Goal: Task Accomplishment & Management: Manage account settings

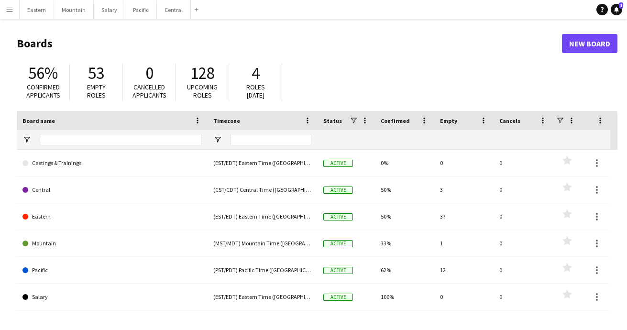
click at [14, 14] on button "Menu" at bounding box center [9, 9] width 19 height 19
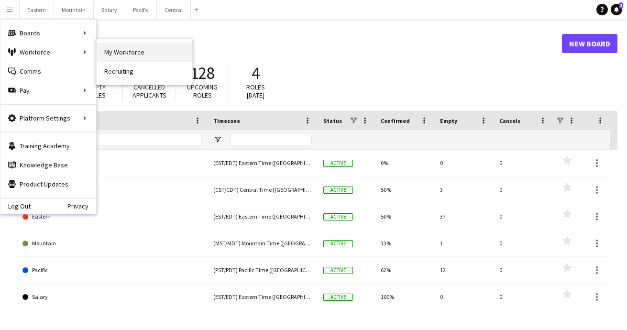
click at [121, 50] on link "My Workforce" at bounding box center [145, 52] width 96 height 19
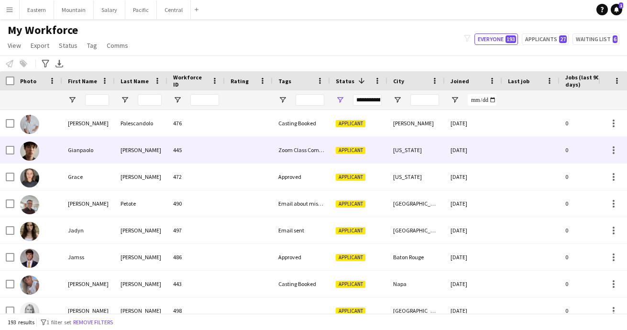
scroll to position [1317, 0]
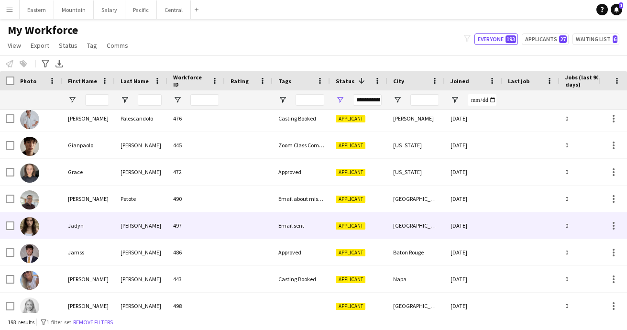
click at [226, 234] on div at bounding box center [249, 225] width 48 height 26
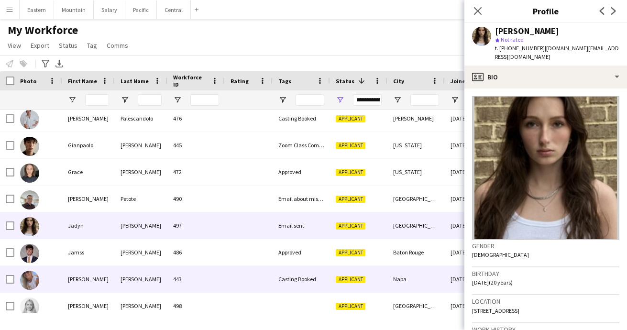
click at [226, 279] on div at bounding box center [249, 279] width 48 height 26
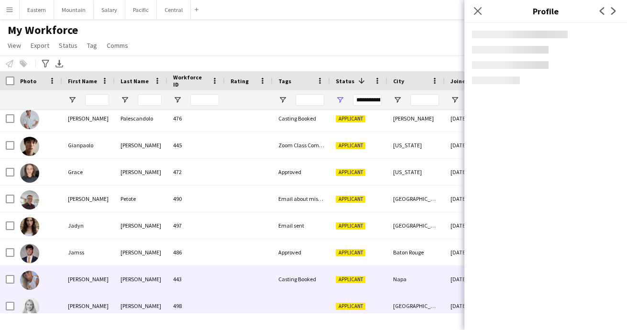
click at [217, 299] on div "498" at bounding box center [195, 306] width 57 height 26
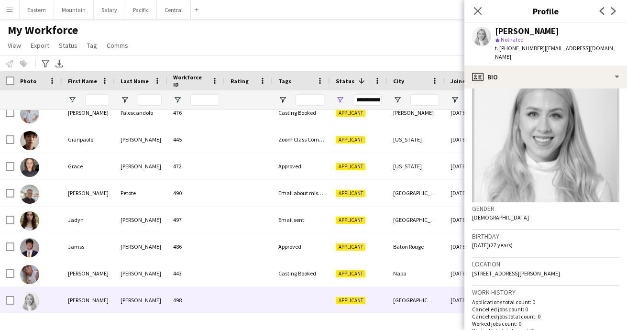
scroll to position [38, 0]
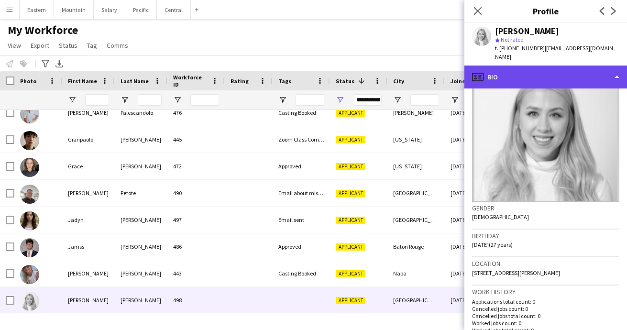
click at [508, 71] on div "profile Bio" at bounding box center [545, 77] width 163 height 23
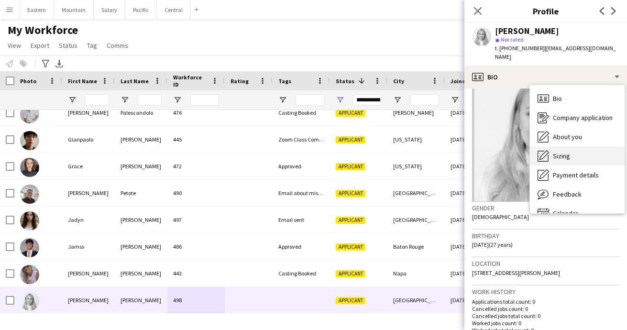
click at [562, 152] on span "Sizing" at bounding box center [561, 156] width 17 height 9
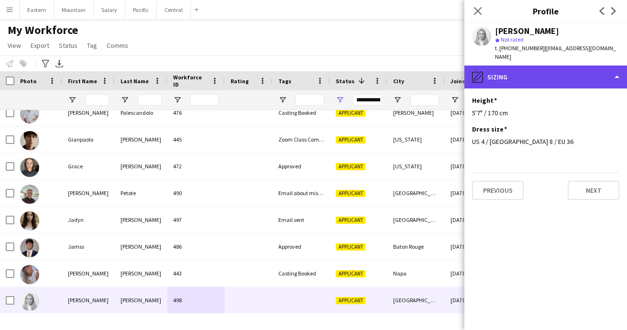
click at [519, 69] on div "pencil4 [GEOGRAPHIC_DATA]" at bounding box center [545, 77] width 163 height 23
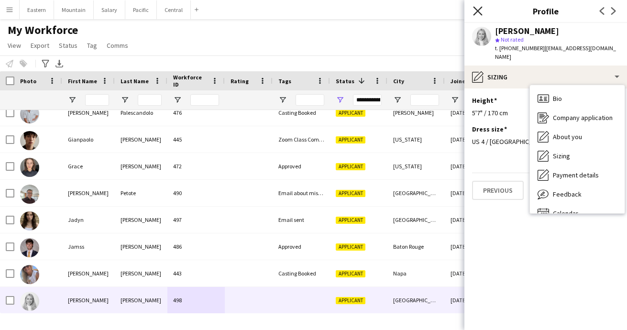
click at [477, 8] on icon "Close pop-in" at bounding box center [477, 10] width 9 height 9
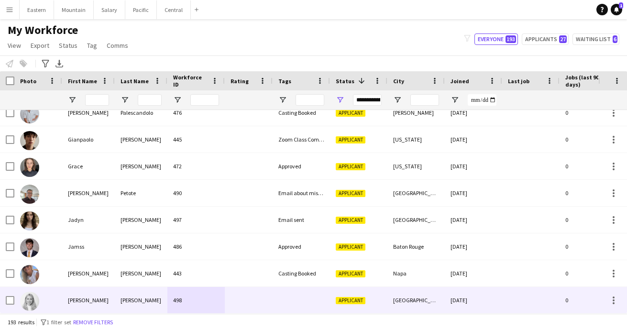
click at [303, 297] on div at bounding box center [301, 300] width 57 height 26
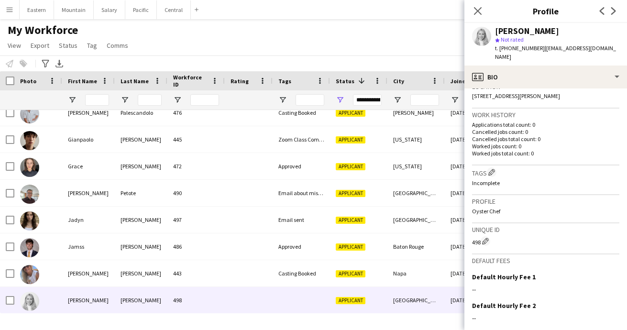
scroll to position [228, 0]
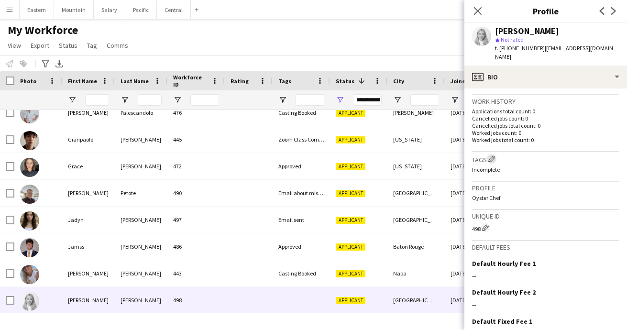
click at [492, 155] on app-icon "Edit crew company tags" at bounding box center [491, 158] width 7 height 7
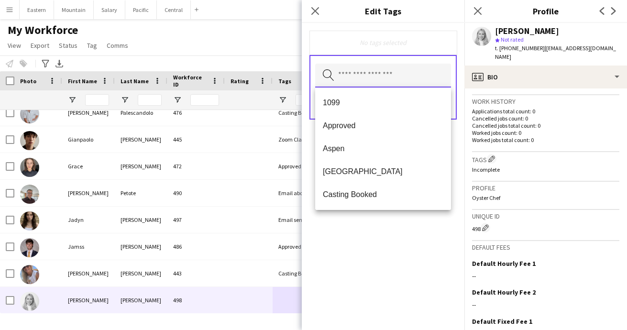
click at [343, 77] on input "text" at bounding box center [383, 76] width 136 height 24
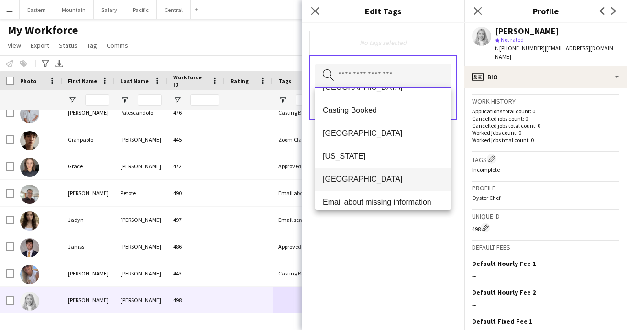
scroll to position [138, 0]
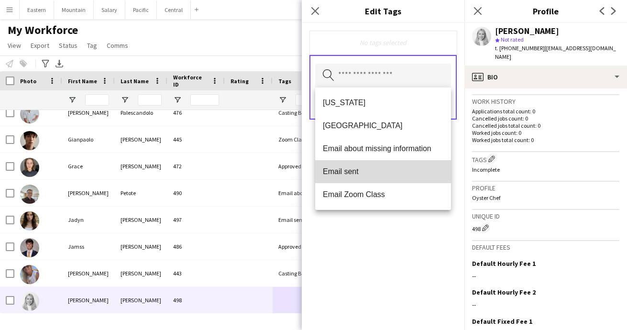
click at [343, 175] on span "Email sent" at bounding box center [383, 171] width 121 height 9
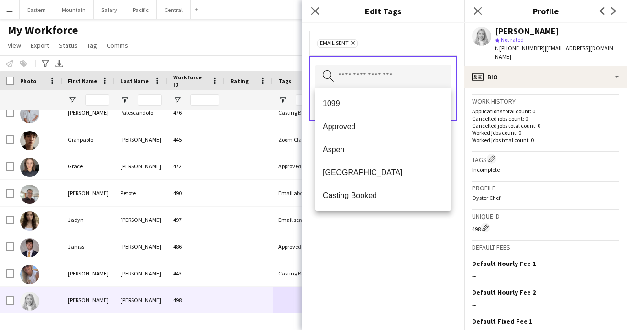
click at [361, 253] on div "Email sent Remove Search by tag name Save" at bounding box center [383, 176] width 163 height 307
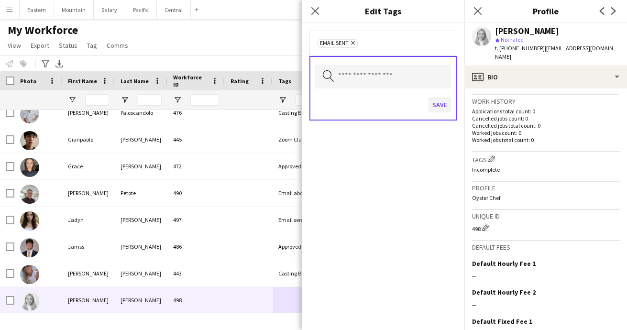
click at [439, 109] on button "Save" at bounding box center [440, 104] width 22 height 15
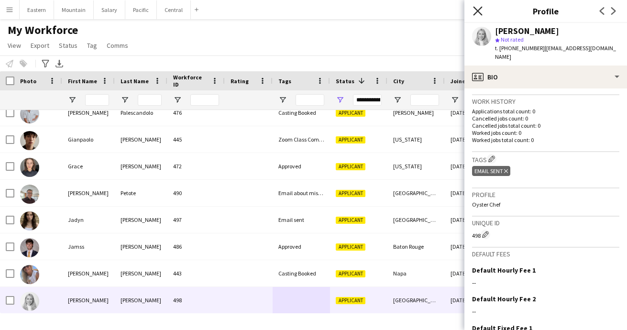
click at [479, 10] on icon at bounding box center [477, 10] width 9 height 9
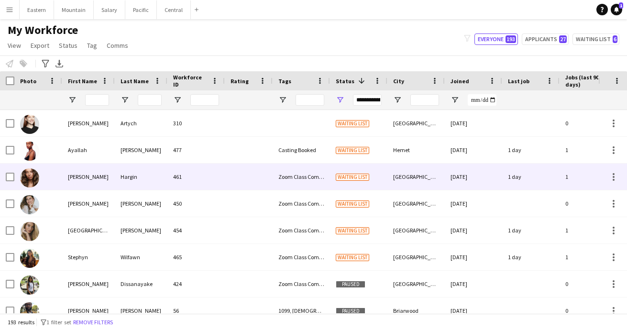
click at [147, 179] on div "Hargin" at bounding box center [141, 177] width 53 height 26
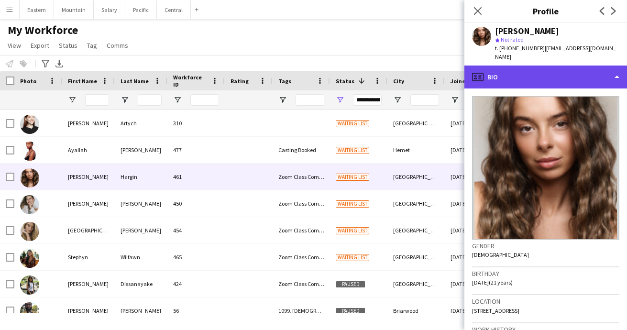
click at [583, 66] on div "profile Bio" at bounding box center [545, 77] width 163 height 23
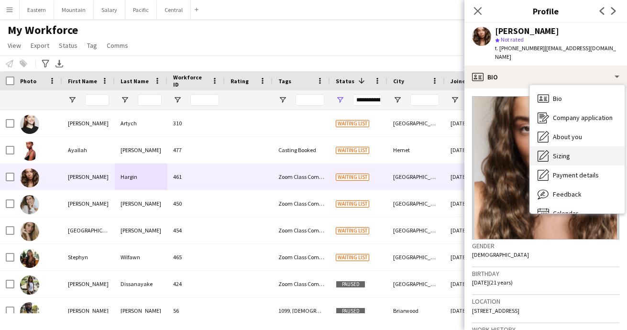
click at [569, 152] on span "Sizing" at bounding box center [561, 156] width 17 height 9
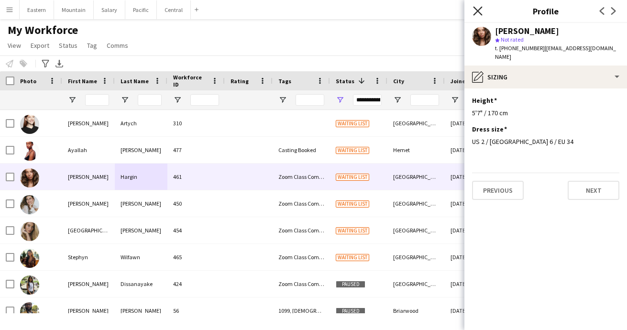
click at [481, 11] on icon "Close pop-in" at bounding box center [477, 10] width 9 height 9
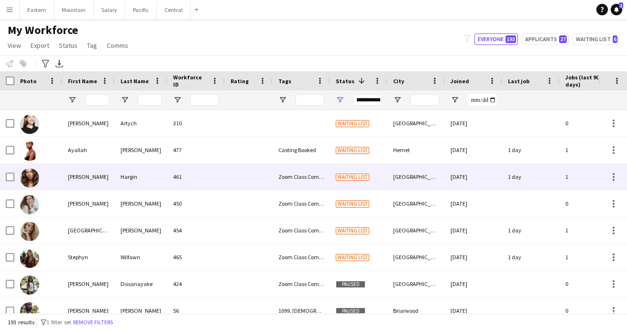
click at [200, 172] on div "461" at bounding box center [195, 177] width 57 height 26
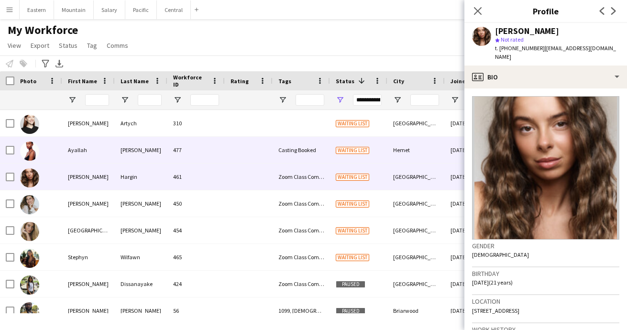
click at [203, 143] on div "477" at bounding box center [195, 150] width 57 height 26
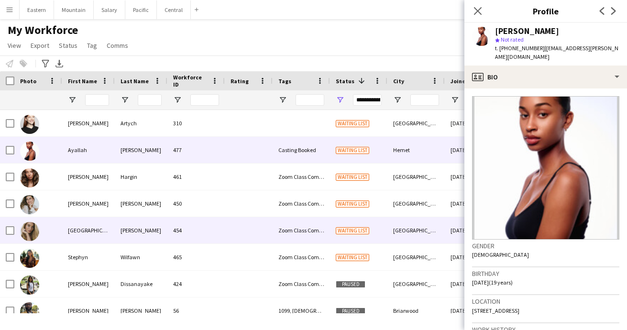
click at [99, 234] on div "[GEOGRAPHIC_DATA]" at bounding box center [88, 230] width 53 height 26
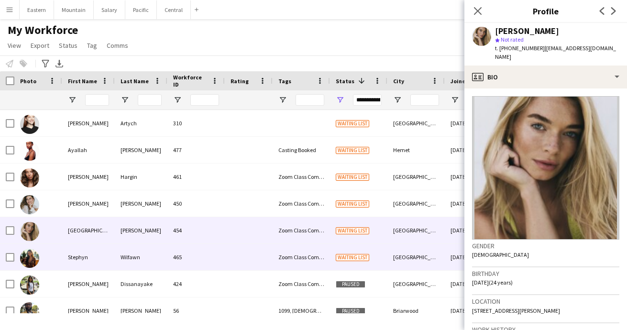
click at [97, 256] on div "Stephyn" at bounding box center [88, 257] width 53 height 26
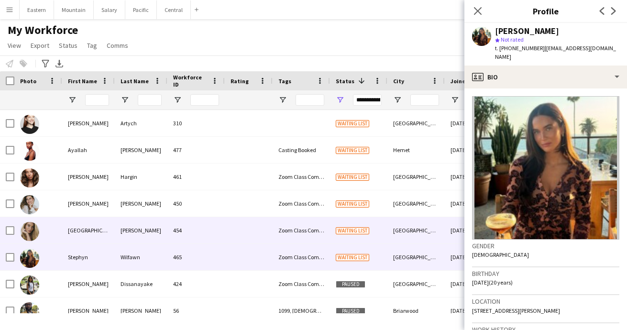
click at [104, 238] on div "[GEOGRAPHIC_DATA]" at bounding box center [88, 230] width 53 height 26
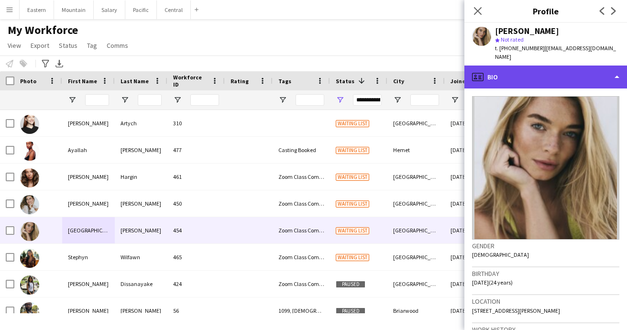
click at [511, 70] on div "profile Bio" at bounding box center [545, 77] width 163 height 23
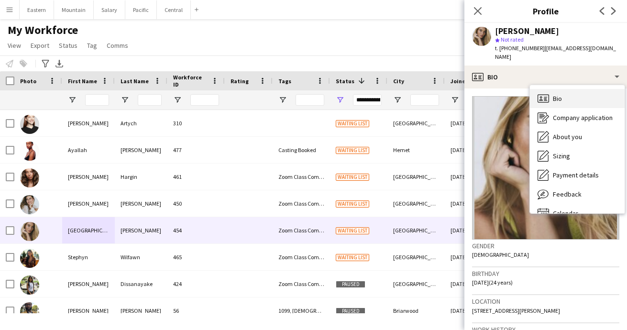
click at [555, 94] on span "Bio" at bounding box center [557, 98] width 9 height 9
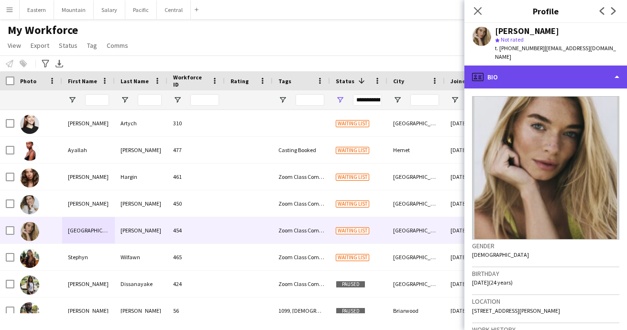
click at [525, 75] on div "profile Bio" at bounding box center [545, 77] width 163 height 23
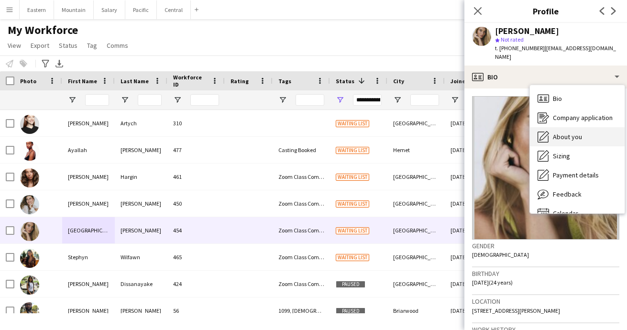
click at [573, 132] on span "About you" at bounding box center [567, 136] width 29 height 9
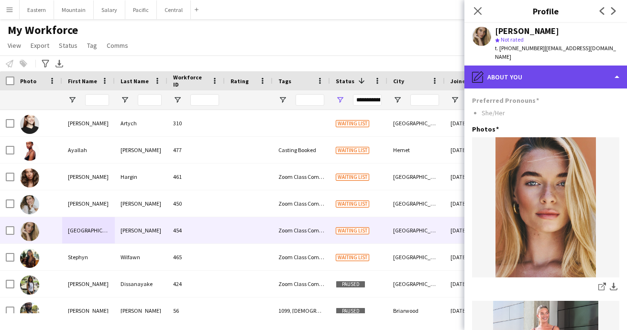
click at [542, 71] on div "pencil4 About you" at bounding box center [545, 77] width 163 height 23
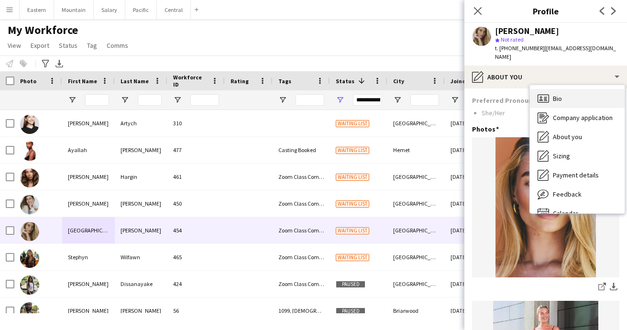
click at [561, 94] on span "Bio" at bounding box center [557, 98] width 9 height 9
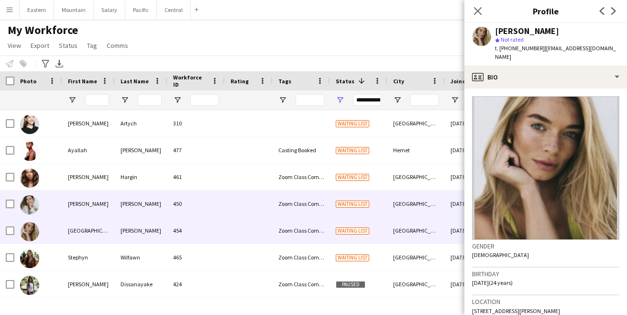
click at [223, 207] on div "450" at bounding box center [195, 203] width 57 height 26
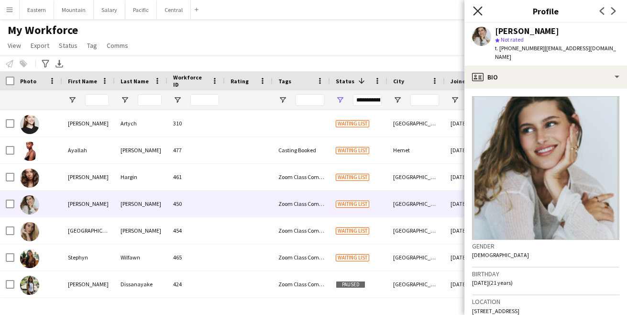
click at [477, 10] on icon "Close pop-in" at bounding box center [477, 10] width 9 height 9
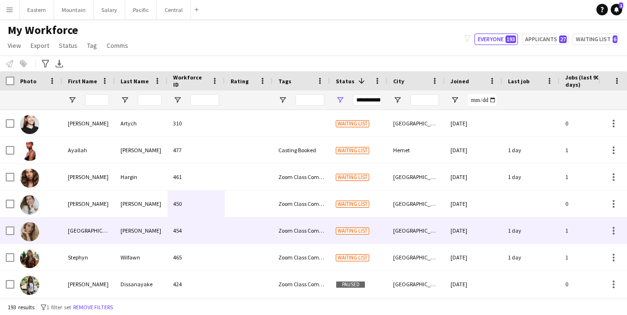
click at [135, 233] on div "[PERSON_NAME]" at bounding box center [141, 230] width 53 height 26
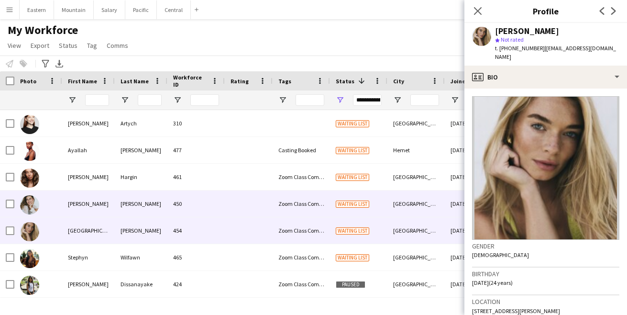
click at [135, 209] on div "[PERSON_NAME]" at bounding box center [141, 203] width 53 height 26
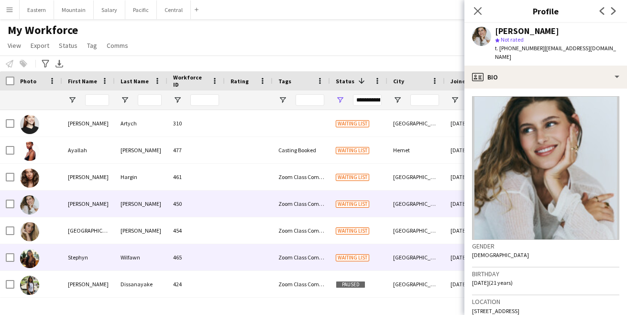
click at [139, 256] on div "Wilfawn" at bounding box center [141, 257] width 53 height 26
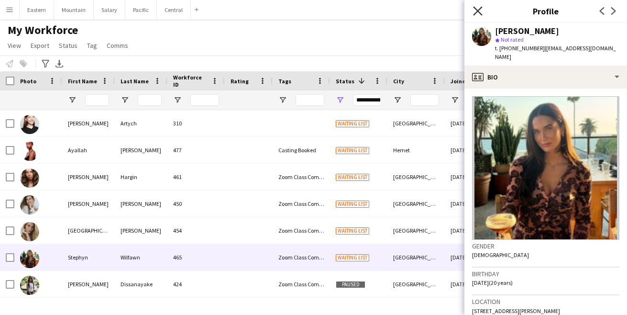
click at [479, 13] on icon "Close pop-in" at bounding box center [477, 10] width 9 height 9
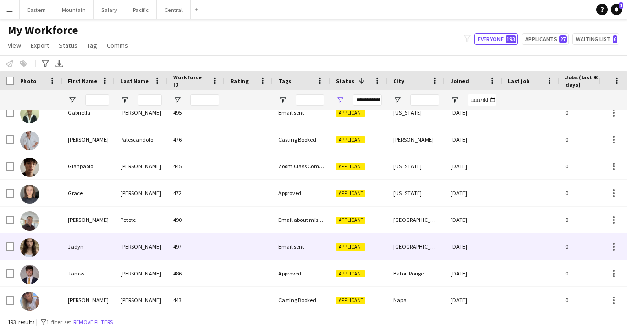
scroll to position [1317, 0]
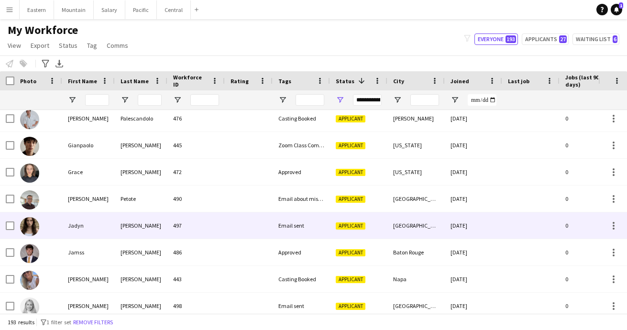
click at [246, 231] on div at bounding box center [249, 225] width 48 height 26
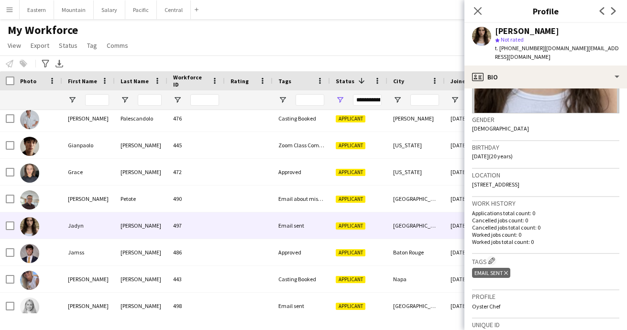
scroll to position [135, 0]
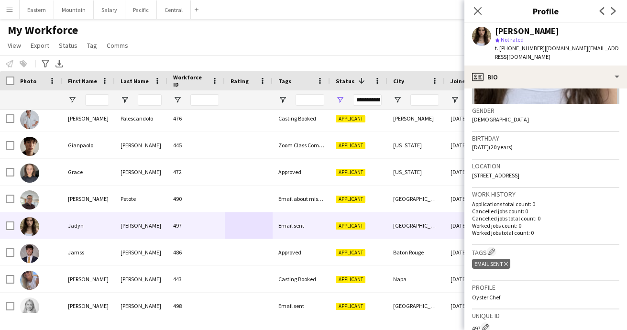
click at [507, 262] on icon at bounding box center [506, 264] width 4 height 4
click at [492, 248] on app-icon "Edit crew company tags" at bounding box center [491, 251] width 7 height 7
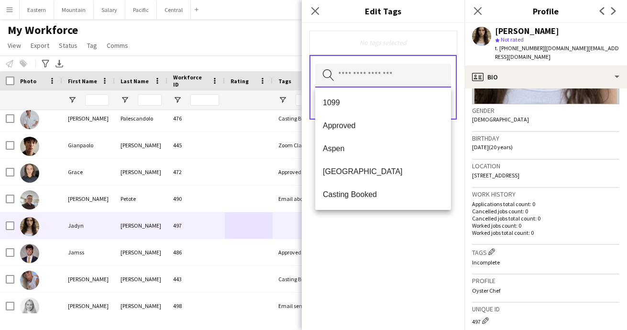
click at [358, 76] on input "text" at bounding box center [383, 76] width 136 height 24
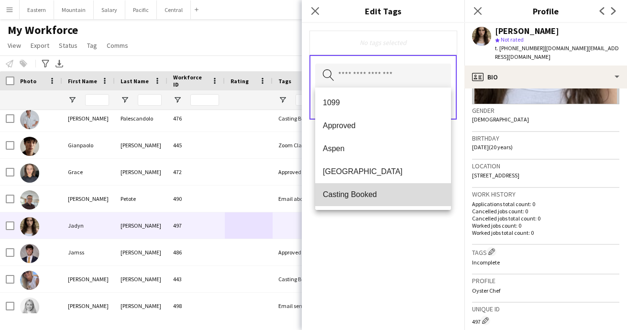
click at [355, 192] on span "Casting Booked" at bounding box center [383, 194] width 121 height 9
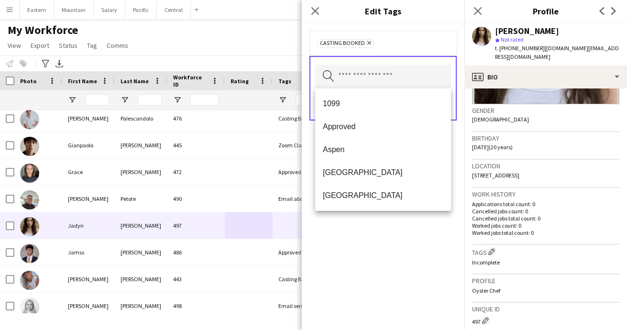
click at [376, 247] on div "Casting Booked Remove Search by tag name Save" at bounding box center [383, 176] width 163 height 307
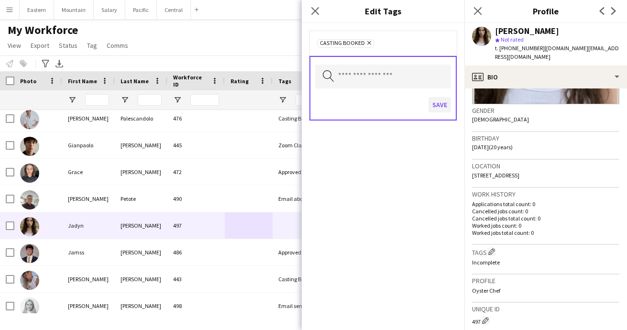
click at [437, 105] on button "Save" at bounding box center [440, 104] width 22 height 15
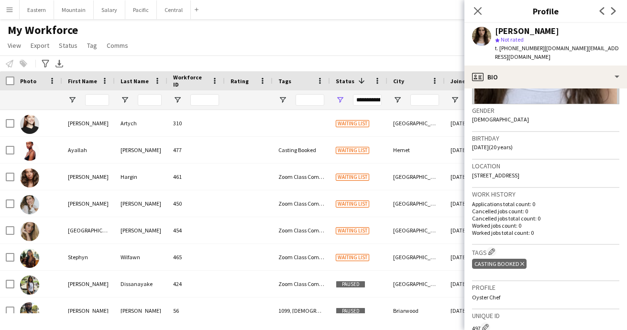
scroll to position [0, 0]
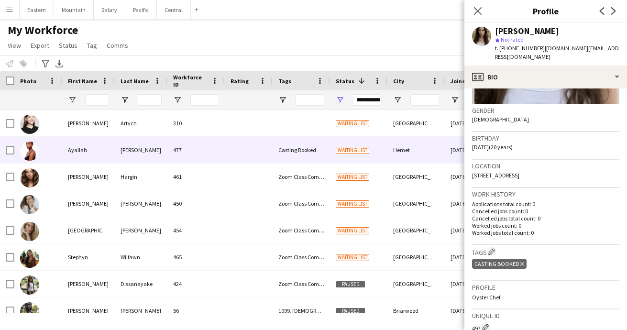
click at [155, 147] on div "[PERSON_NAME]" at bounding box center [141, 150] width 53 height 26
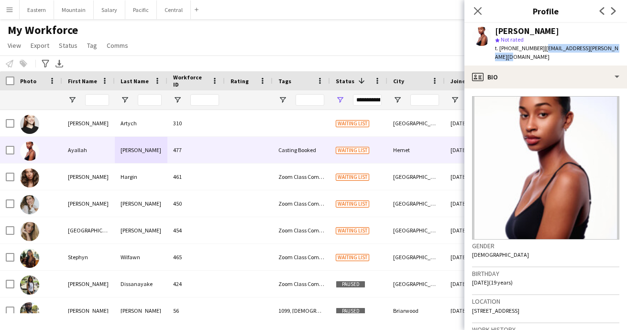
drag, startPoint x: 539, startPoint y: 49, endPoint x: 614, endPoint y: 49, distance: 75.6
click at [614, 49] on div "Ayallah Farley star Not rated t. +19515999137 | ayallah.farley.2023@gmail.com" at bounding box center [545, 44] width 163 height 43
copy span "[EMAIL_ADDRESS][PERSON_NAME][DOMAIN_NAME]"
click at [477, 10] on icon at bounding box center [477, 10] width 9 height 9
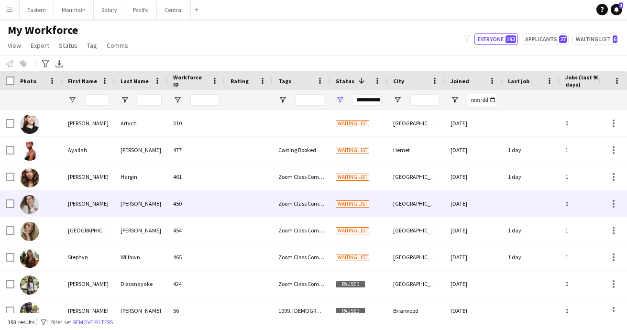
click at [104, 206] on div "[PERSON_NAME]" at bounding box center [88, 203] width 53 height 26
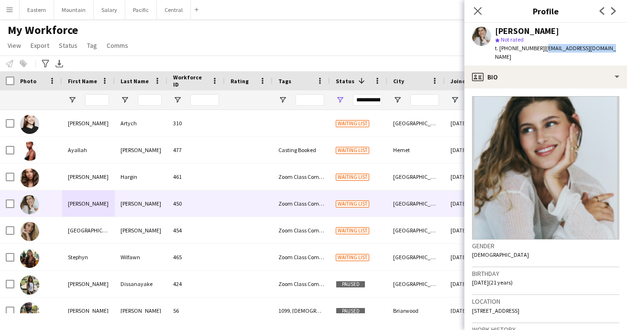
drag, startPoint x: 538, startPoint y: 49, endPoint x: 609, endPoint y: 49, distance: 71.3
click at [609, 49] on app-profile-header "Hannah Taylor star Not rated t. +19417244257 | hannah.t6104@gmail.com" at bounding box center [545, 44] width 163 height 43
copy span "[EMAIL_ADDRESS][DOMAIN_NAME]"
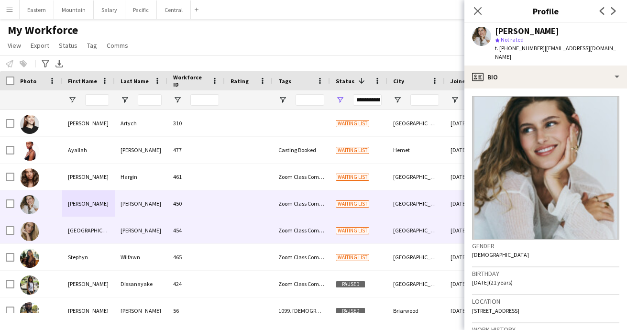
click at [185, 230] on div "454" at bounding box center [195, 230] width 57 height 26
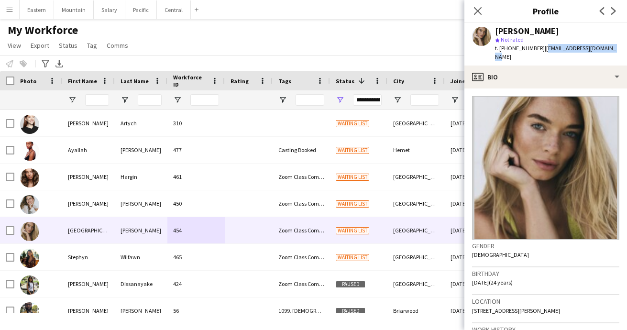
drag, startPoint x: 539, startPoint y: 50, endPoint x: 617, endPoint y: 50, distance: 78.4
click at [617, 50] on app-profile-header "Madison Marotta star Not rated t. +15613194613 | madisonmarotta@gmail.com" at bounding box center [545, 44] width 163 height 43
copy span "[EMAIL_ADDRESS][DOMAIN_NAME]"
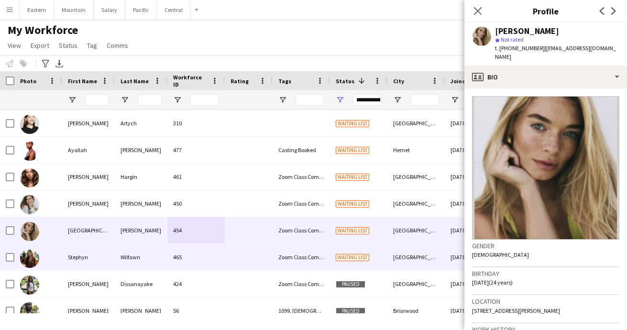
click at [138, 257] on div "Wilfawn" at bounding box center [141, 257] width 53 height 26
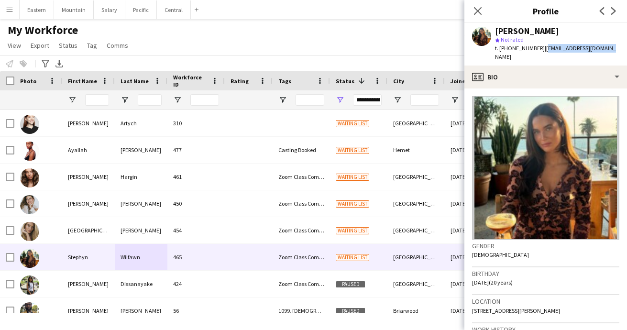
drag, startPoint x: 538, startPoint y: 49, endPoint x: 611, endPoint y: 48, distance: 73.7
click at [611, 48] on app-profile-header "Stephyn Wilfawn star Not rated t. +16412086107 | stephwilfawn@gmail.com" at bounding box center [545, 44] width 163 height 43
copy span "[EMAIL_ADDRESS][DOMAIN_NAME]"
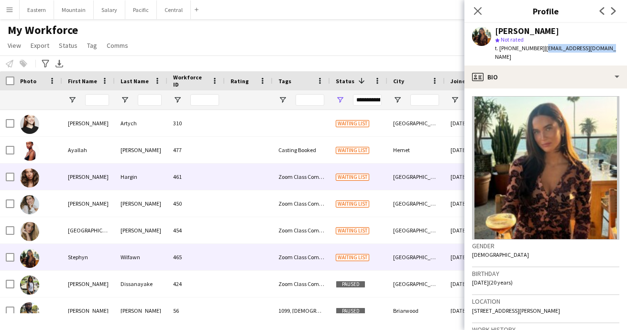
click at [182, 186] on div "461" at bounding box center [195, 177] width 57 height 26
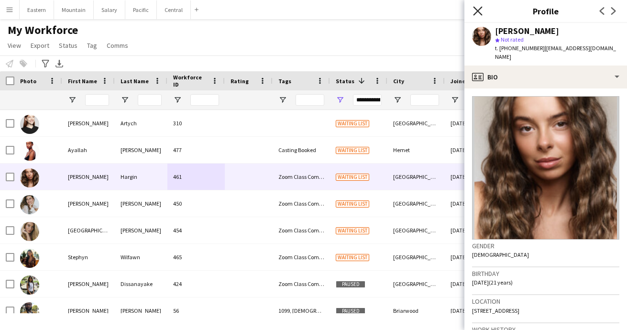
click at [479, 10] on icon at bounding box center [477, 10] width 9 height 9
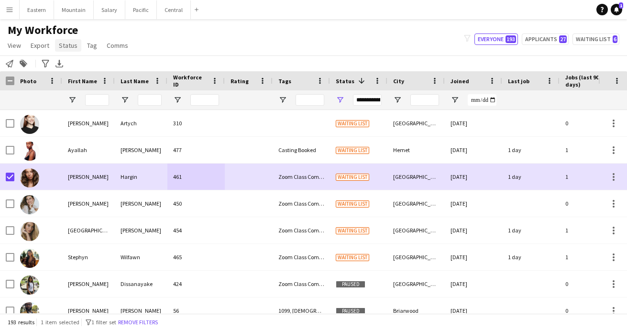
click at [64, 44] on span "Status" at bounding box center [68, 45] width 19 height 9
click at [69, 68] on span "Edit" at bounding box center [68, 66] width 11 height 9
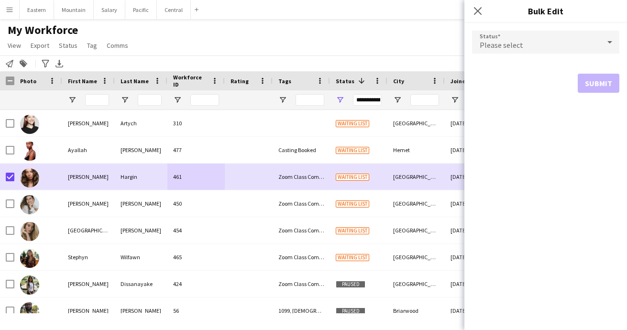
click at [498, 43] on span "Please select" at bounding box center [502, 45] width 44 height 10
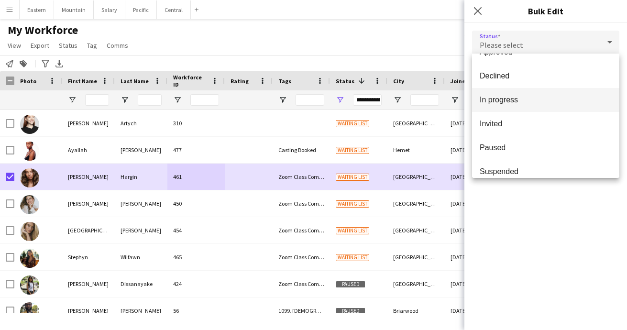
scroll to position [70, 0]
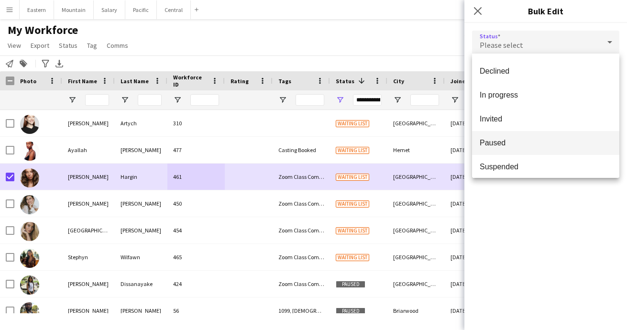
click at [504, 143] on span "Paused" at bounding box center [546, 142] width 132 height 9
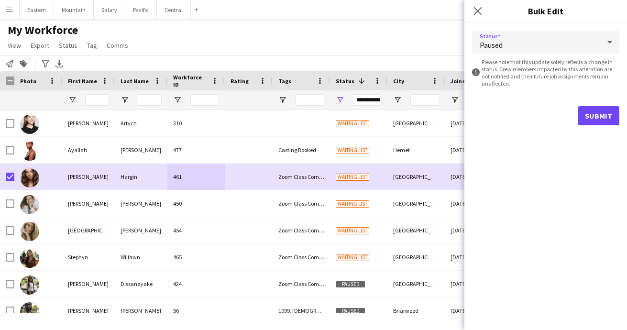
click at [527, 201] on div "Status Paused information-circle Please note that this update solely reflects a…" at bounding box center [545, 176] width 163 height 307
click at [585, 114] on button "Submit" at bounding box center [599, 115] width 42 height 19
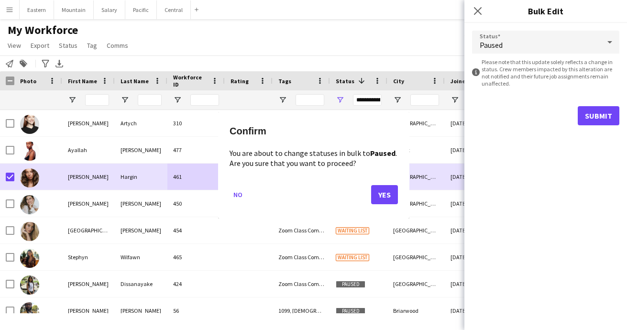
click at [387, 199] on button "Yes" at bounding box center [384, 194] width 27 height 19
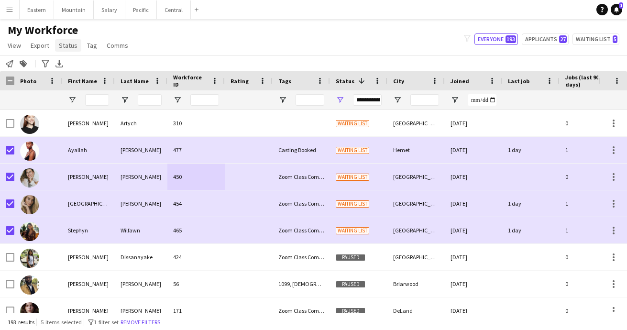
click at [66, 47] on span "Status" at bounding box center [68, 45] width 19 height 9
click at [66, 63] on span "Edit" at bounding box center [68, 66] width 11 height 9
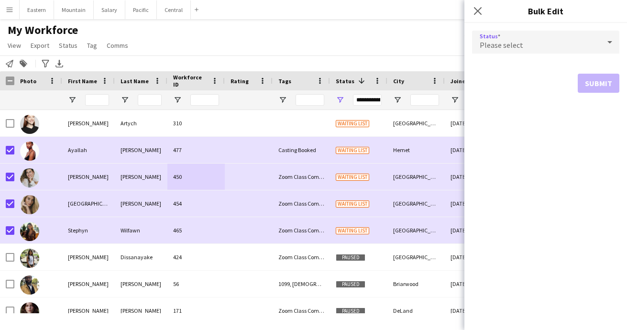
click at [504, 36] on div "Please select" at bounding box center [536, 42] width 128 height 23
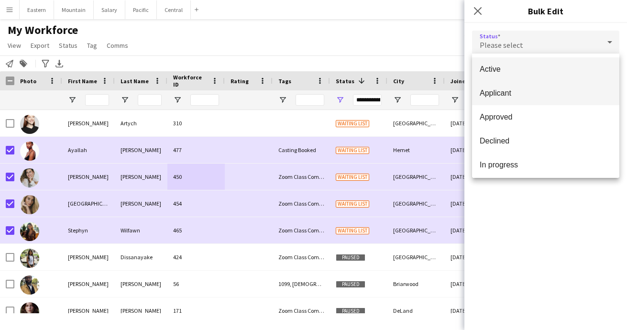
scroll to position [0, 0]
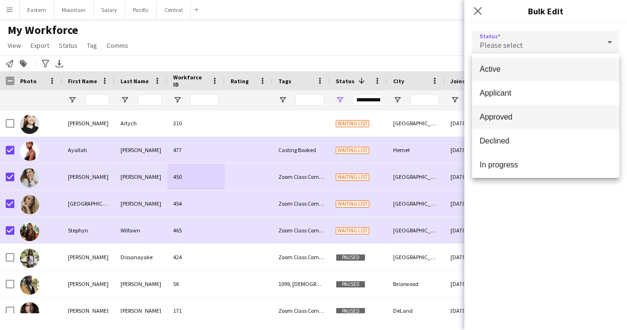
click at [507, 115] on span "Approved" at bounding box center [546, 116] width 132 height 9
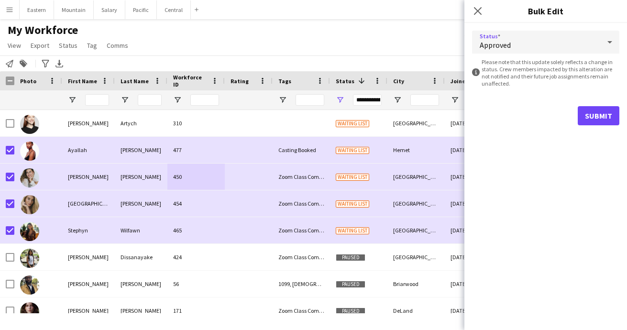
click at [598, 112] on button "Submit" at bounding box center [599, 115] width 42 height 19
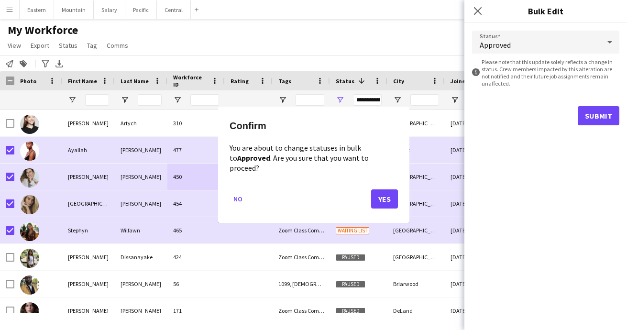
click at [378, 190] on button "Yes" at bounding box center [384, 199] width 27 height 19
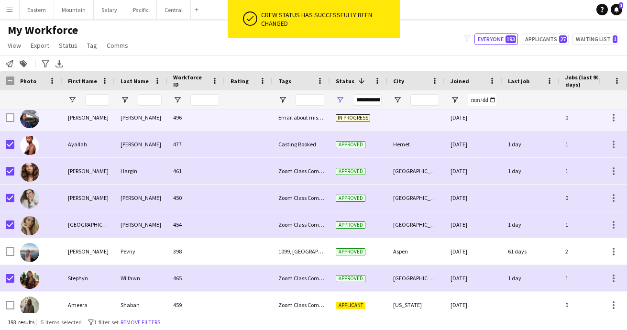
scroll to position [895, 0]
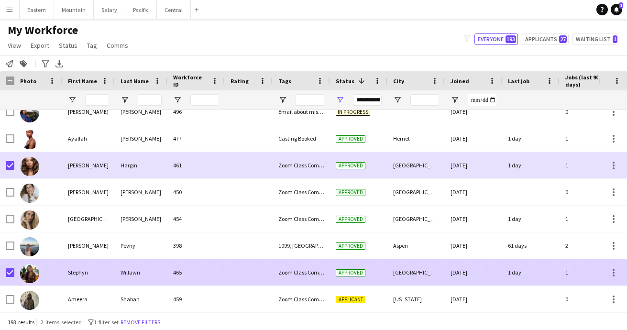
click at [14, 271] on div at bounding box center [38, 272] width 48 height 26
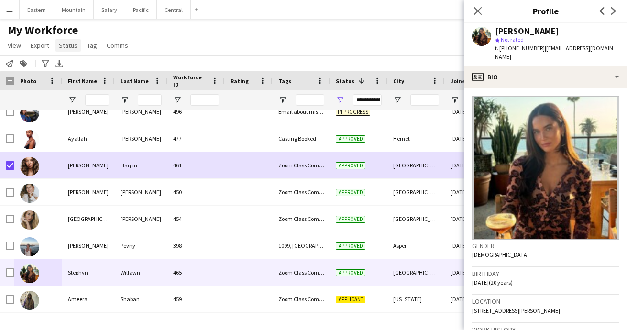
click at [65, 47] on span "Status" at bounding box center [68, 45] width 19 height 9
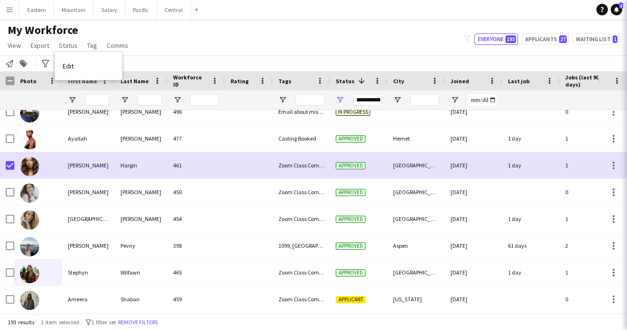
click at [64, 62] on span "Edit" at bounding box center [68, 66] width 11 height 9
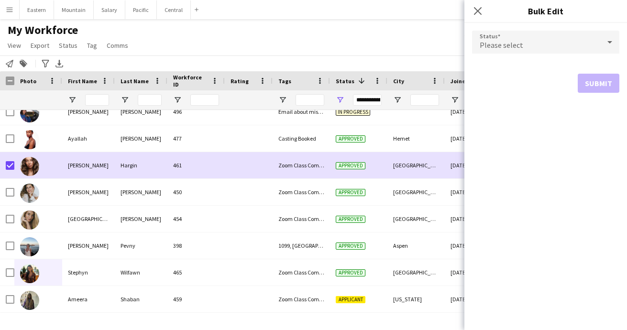
click at [493, 42] on span "Please select" at bounding box center [502, 45] width 44 height 10
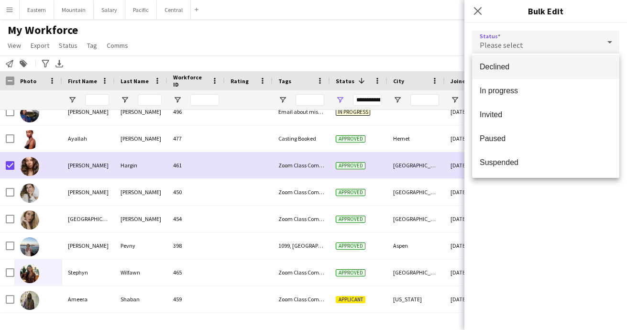
scroll to position [76, 0]
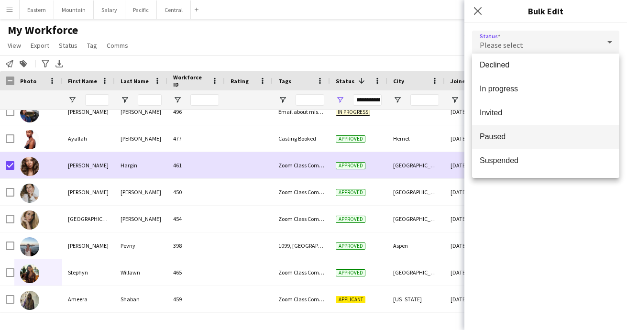
click at [507, 137] on span "Paused" at bounding box center [546, 136] width 132 height 9
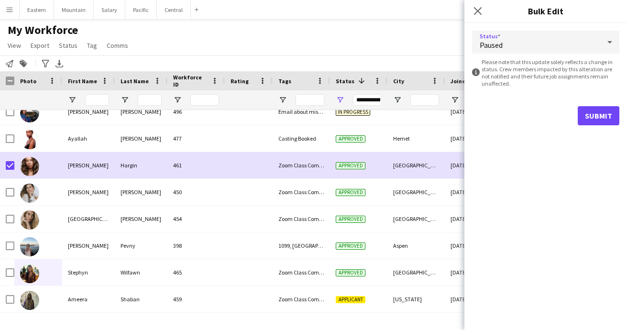
click at [593, 116] on button "Submit" at bounding box center [599, 115] width 42 height 19
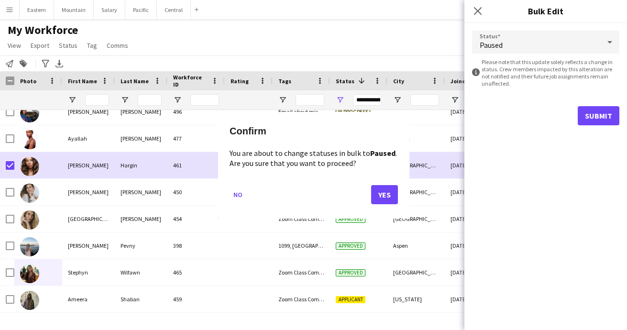
click at [392, 194] on button "Yes" at bounding box center [384, 194] width 27 height 19
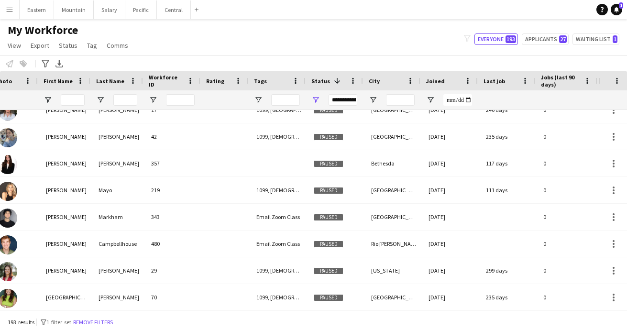
scroll to position [0, 0]
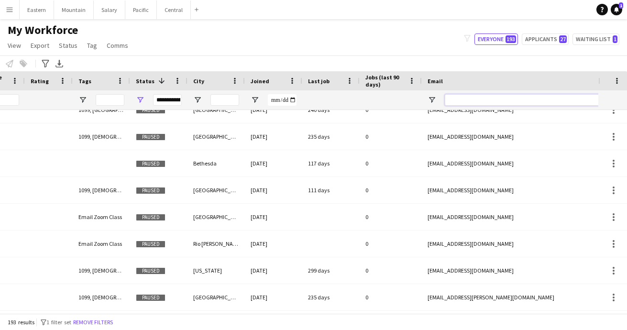
click at [471, 98] on input "Email Filter Input" at bounding box center [526, 99] width 163 height 11
paste input "**********"
type input "**********"
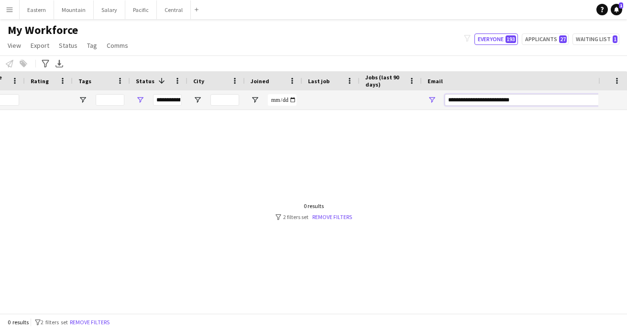
drag, startPoint x: 521, startPoint y: 98, endPoint x: 425, endPoint y: 98, distance: 96.1
click at [425, 98] on div "**********" at bounding box center [517, 99] width 191 height 19
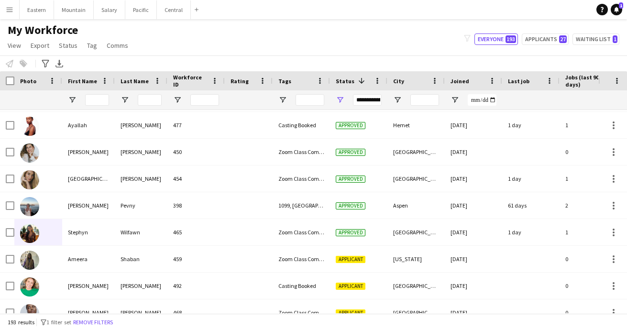
scroll to position [0, 0]
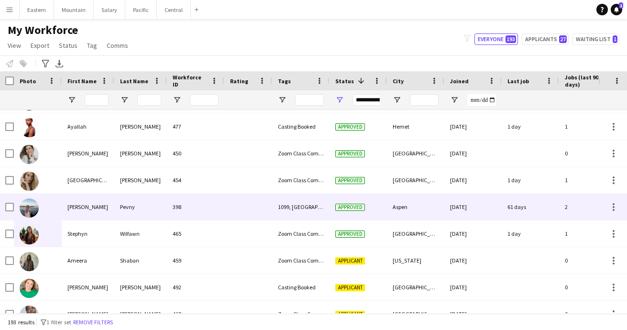
click at [136, 211] on div "Pevny" at bounding box center [140, 207] width 53 height 26
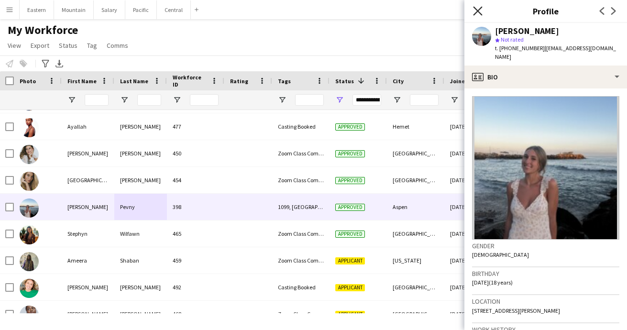
click at [478, 11] on icon at bounding box center [477, 10] width 9 height 9
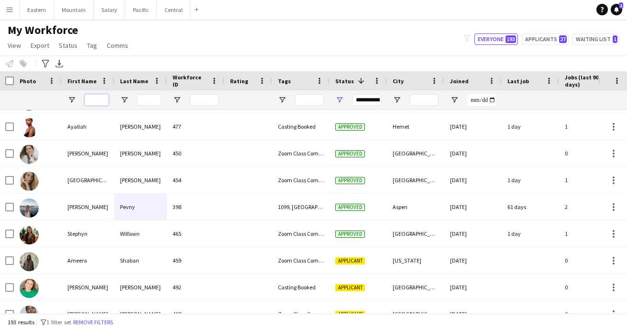
click at [91, 101] on input "First Name Filter Input" at bounding box center [97, 99] width 24 height 11
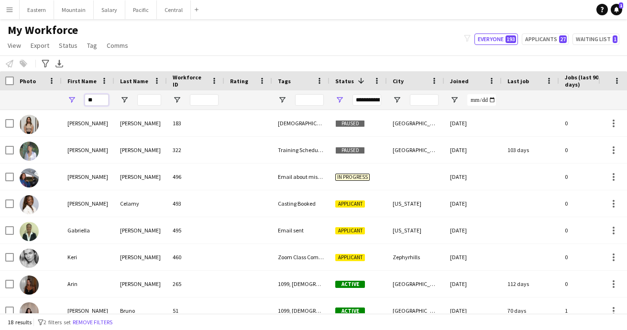
type input "*"
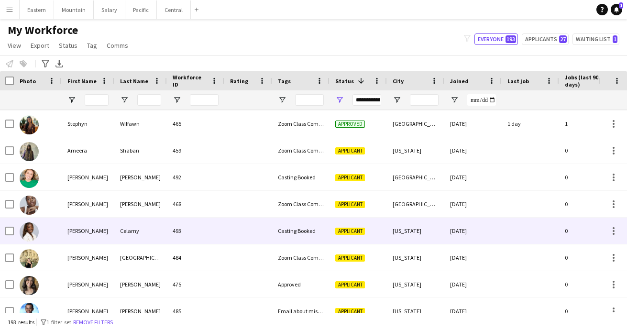
click at [297, 231] on div "Casting Booked" at bounding box center [300, 231] width 57 height 26
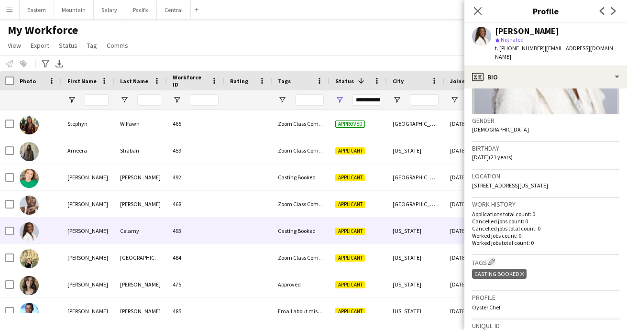
click at [521, 272] on icon at bounding box center [522, 274] width 4 height 4
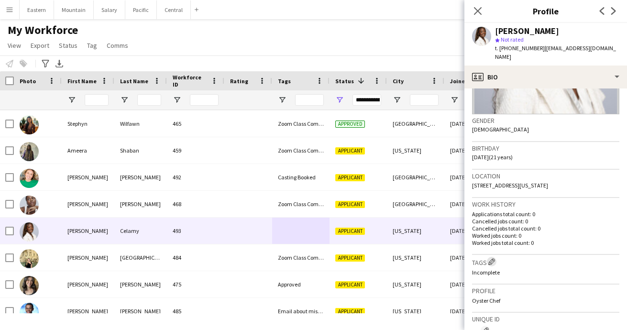
click at [492, 258] on app-icon "Edit crew company tags" at bounding box center [491, 261] width 7 height 7
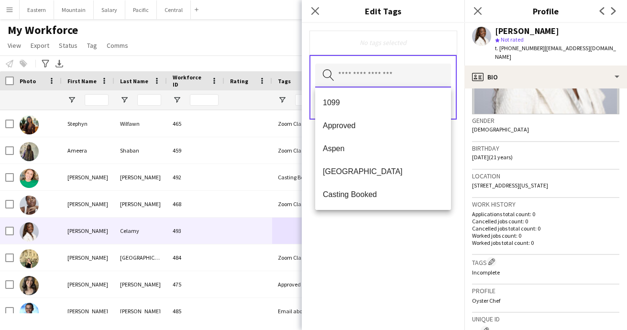
click at [350, 79] on input "text" at bounding box center [383, 76] width 136 height 24
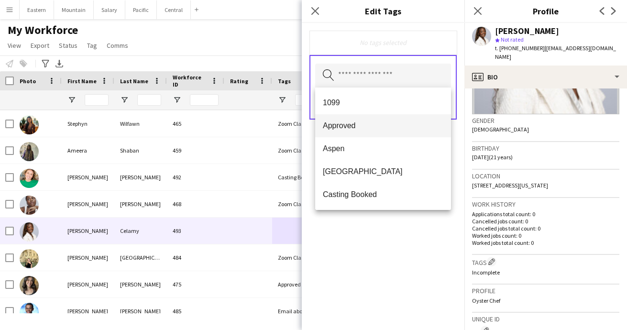
click at [350, 130] on span "Approved" at bounding box center [383, 125] width 121 height 9
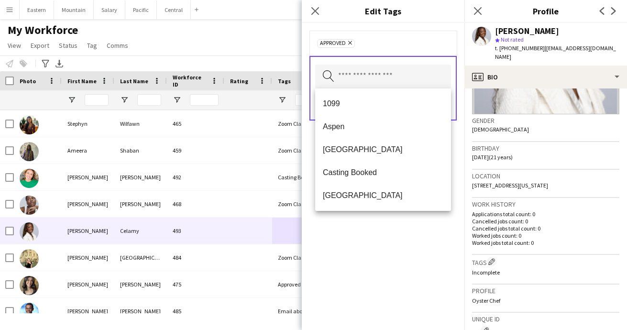
click at [393, 241] on div "Approved Remove Search by tag name Save" at bounding box center [383, 176] width 163 height 307
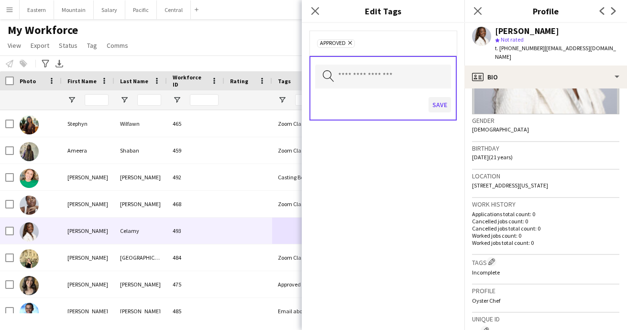
click at [438, 107] on button "Save" at bounding box center [440, 104] width 22 height 15
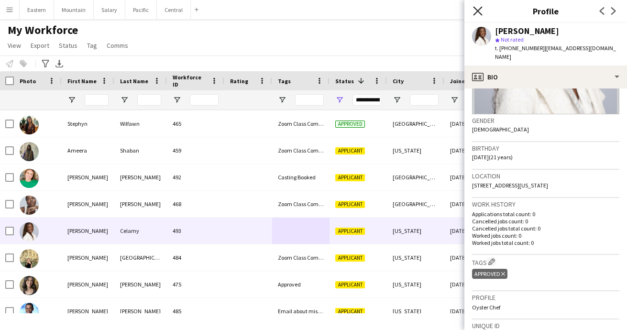
click at [475, 11] on icon "Close pop-in" at bounding box center [477, 10] width 9 height 9
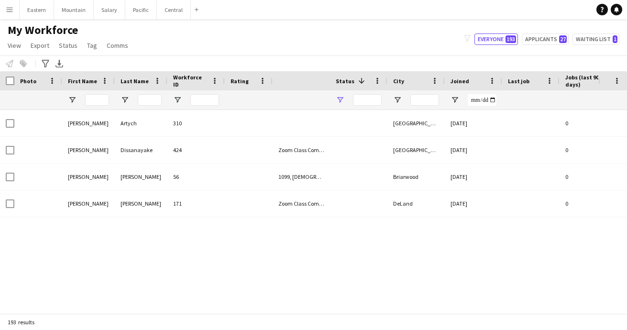
type input "**********"
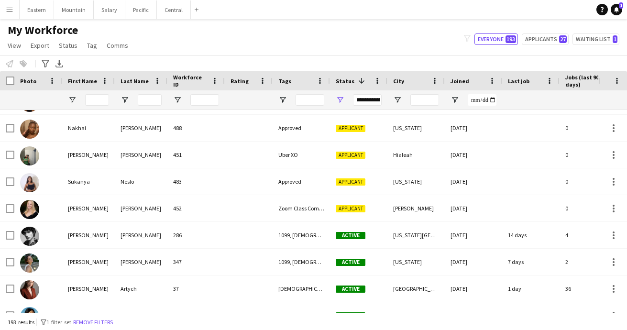
scroll to position [1685, 0]
